Goal: Task Accomplishment & Management: Use online tool/utility

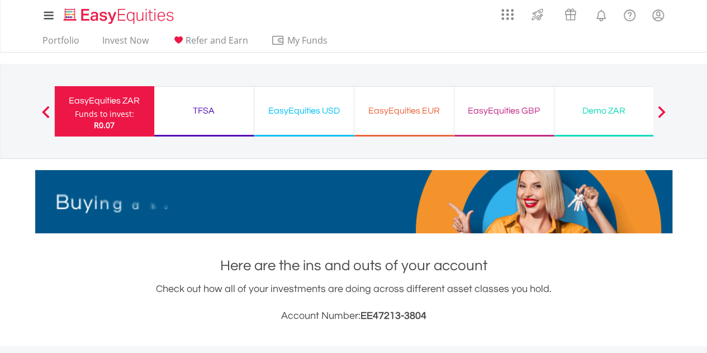
scroll to position [107, 213]
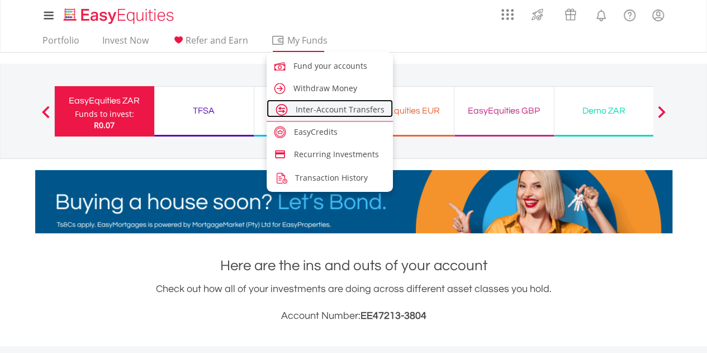
click at [314, 109] on span "Inter-Account Transfers" at bounding box center [340, 109] width 89 height 11
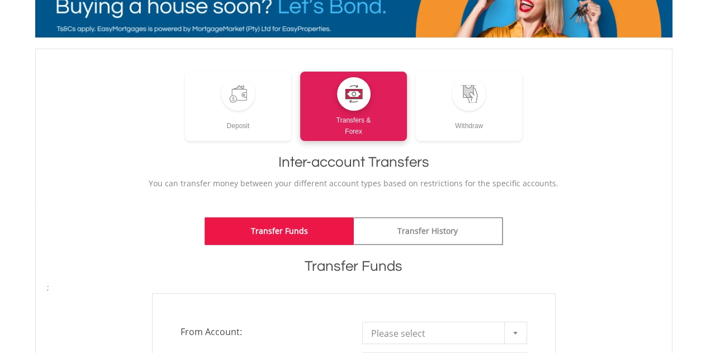
scroll to position [117, 0]
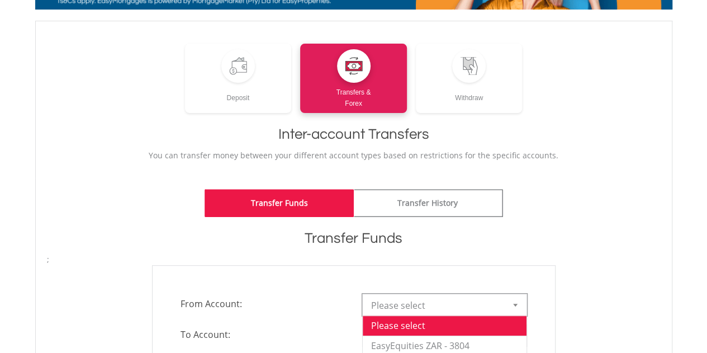
click at [516, 298] on div at bounding box center [515, 304] width 22 height 21
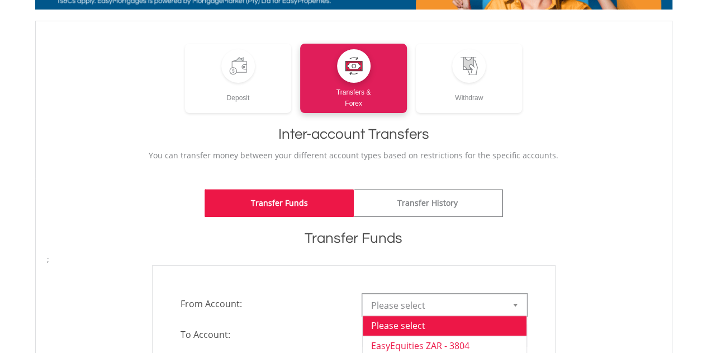
click at [436, 345] on li "EasyEquities ZAR - 3804" at bounding box center [445, 346] width 164 height 20
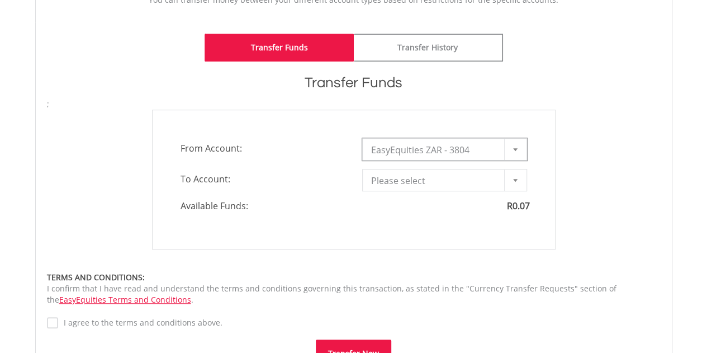
scroll to position [272, 0]
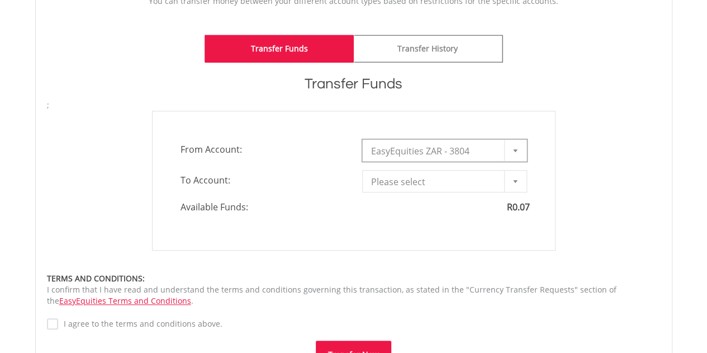
click at [518, 183] on div at bounding box center [515, 181] width 22 height 21
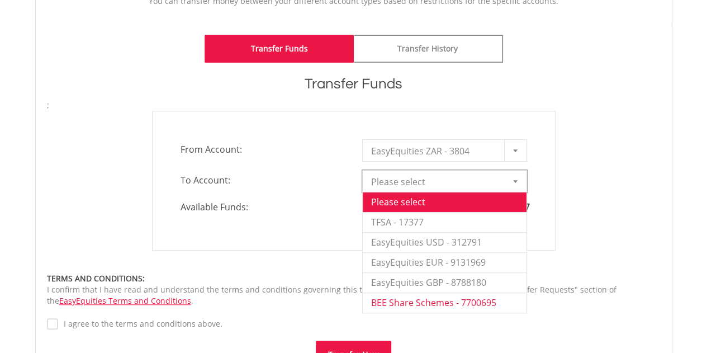
click at [446, 300] on li "BEE Share Schemes - 7700695" at bounding box center [445, 302] width 164 height 20
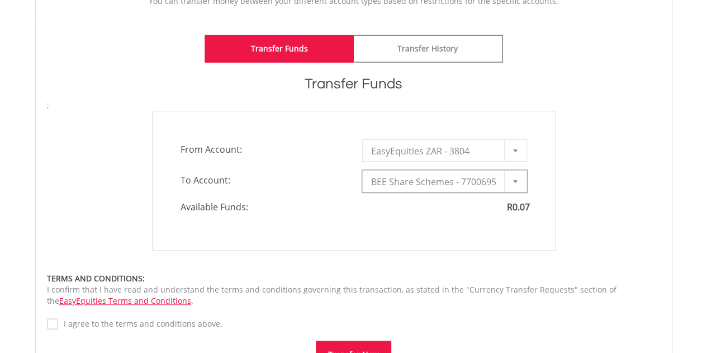
type input "*"
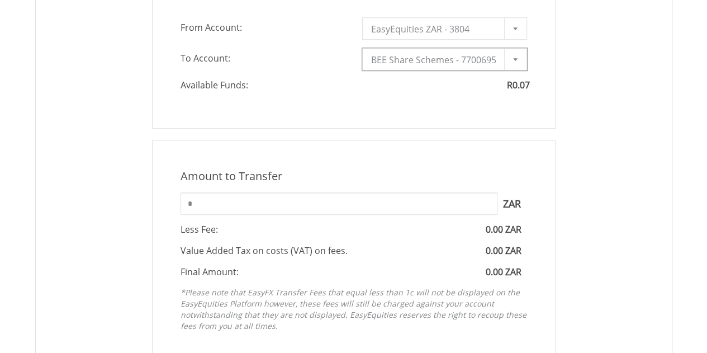
scroll to position [404, 0]
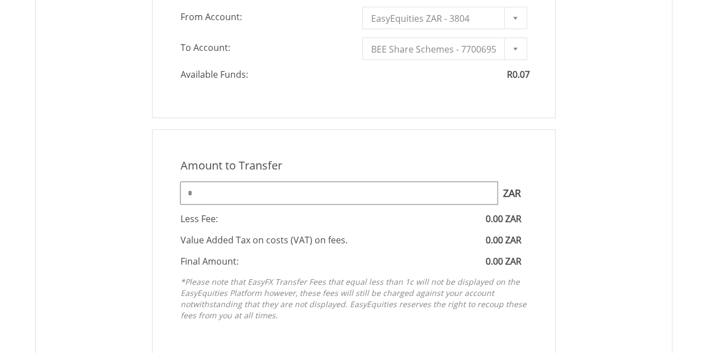
click at [360, 195] on input "*" at bounding box center [339, 193] width 317 height 22
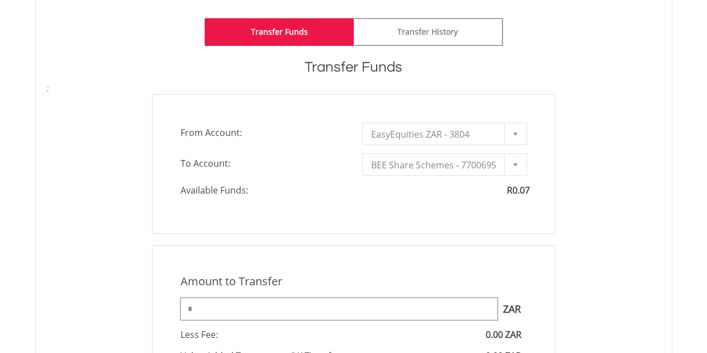
scroll to position [292, 0]
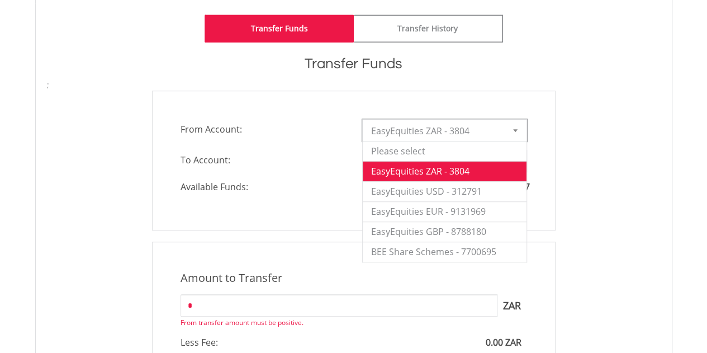
click at [520, 129] on div at bounding box center [515, 130] width 22 height 21
click at [573, 133] on div "**********" at bounding box center [354, 161] width 631 height 140
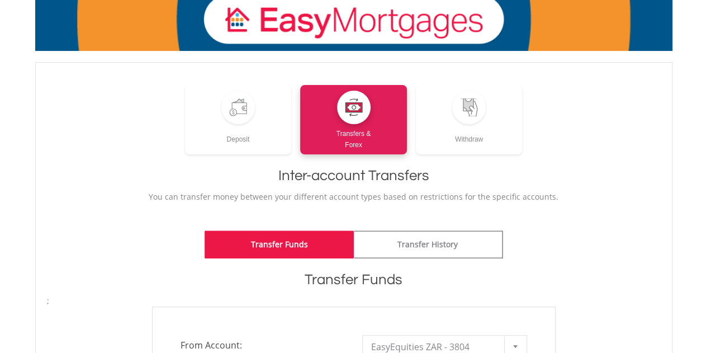
scroll to position [0, 0]
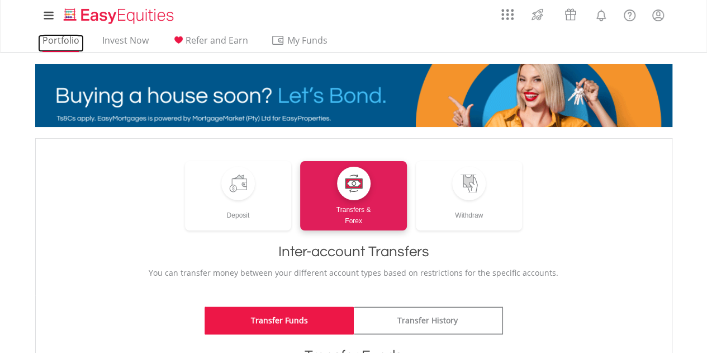
click at [50, 46] on link "Portfolio" at bounding box center [61, 43] width 46 height 17
